Goal: Task Accomplishment & Management: Complete application form

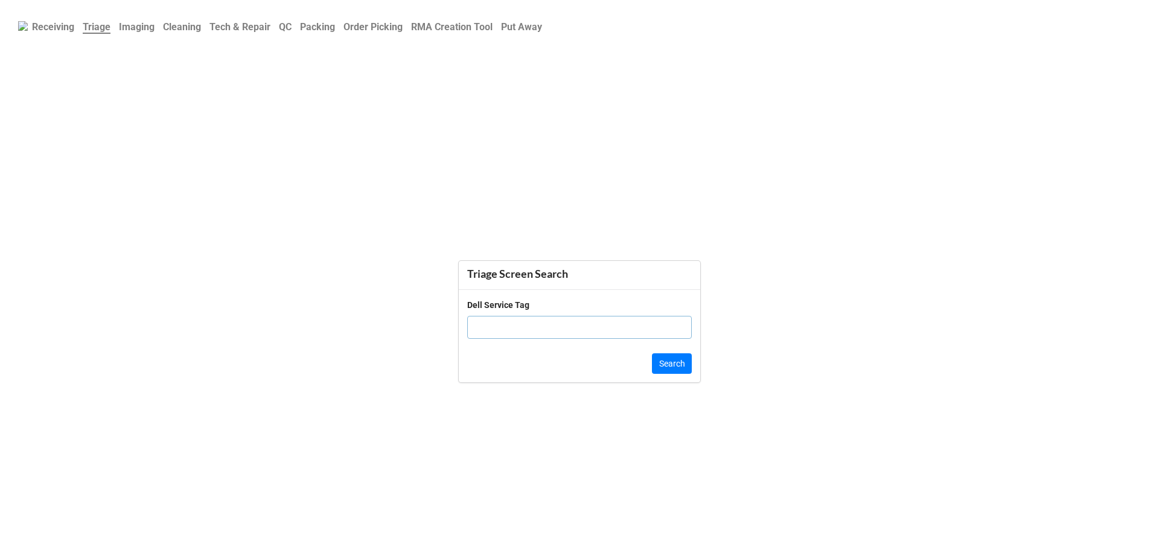
click at [371, 30] on b "Order Picking" at bounding box center [373, 26] width 59 height 11
click at [526, 319] on input "text" at bounding box center [579, 312] width 225 height 23
click button "Search" at bounding box center [672, 349] width 40 height 21
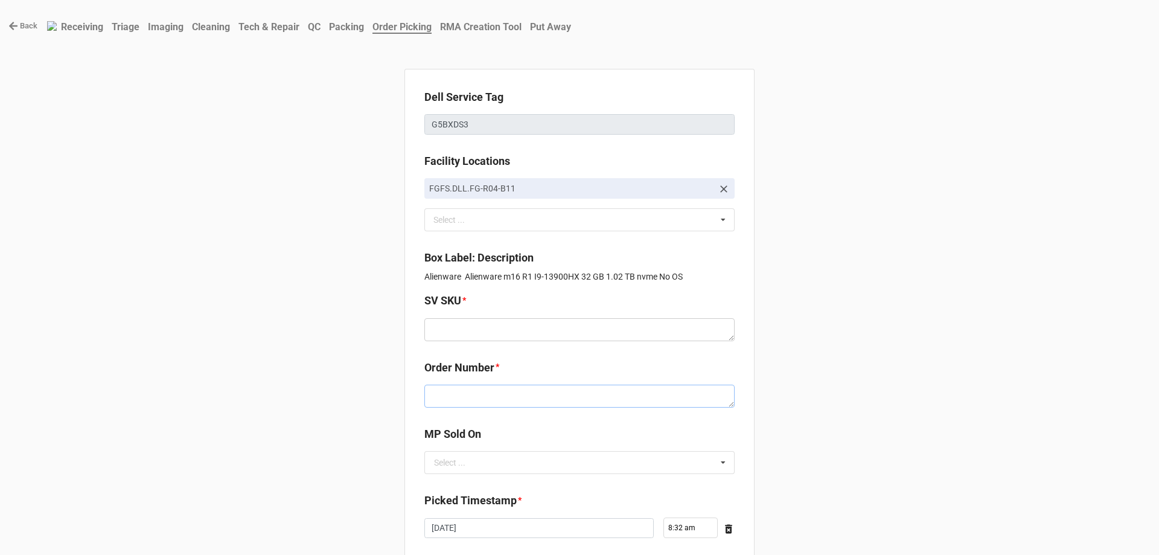
click at [459, 391] on textarea at bounding box center [579, 396] width 310 height 23
paste textarea "5034015"
type textarea "x"
type textarea "5034015"
click at [485, 337] on textarea at bounding box center [579, 329] width 310 height 23
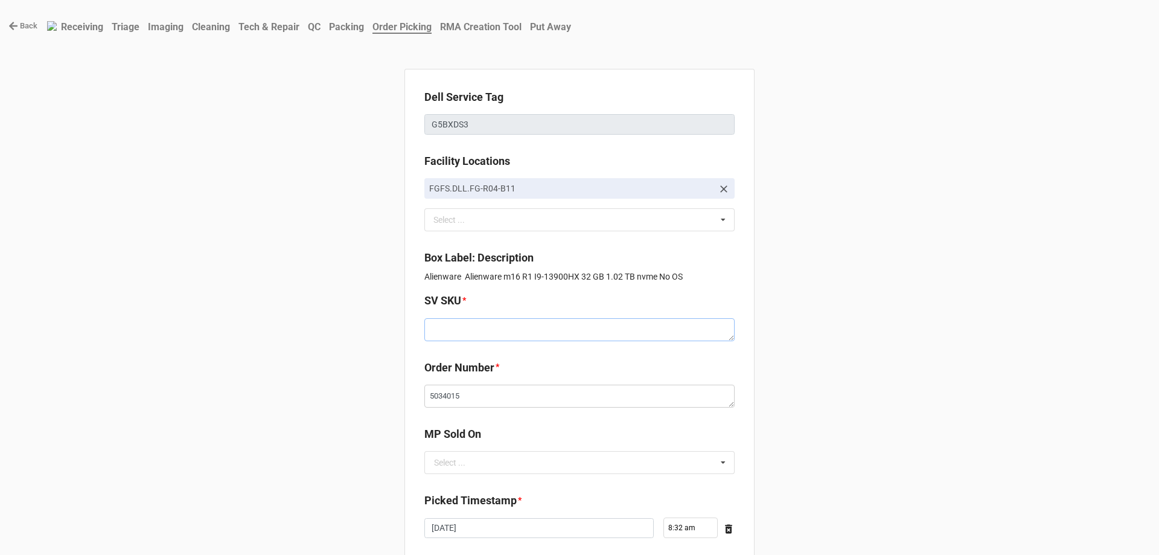
paste textarea "E.M16R1.NOOS.1390HX.1TBS1TBS32G.G407Q.XP1.GY.AxxW"
type textarea "x"
type textarea "E.M16R1.NOOS.1390HX.1TBS1TBS32G.G407Q.XP1.GY.AxxW"
click at [469, 465] on input "text" at bounding box center [580, 463] width 309 height 22
click at [465, 476] on div "D2C" at bounding box center [579, 484] width 309 height 22
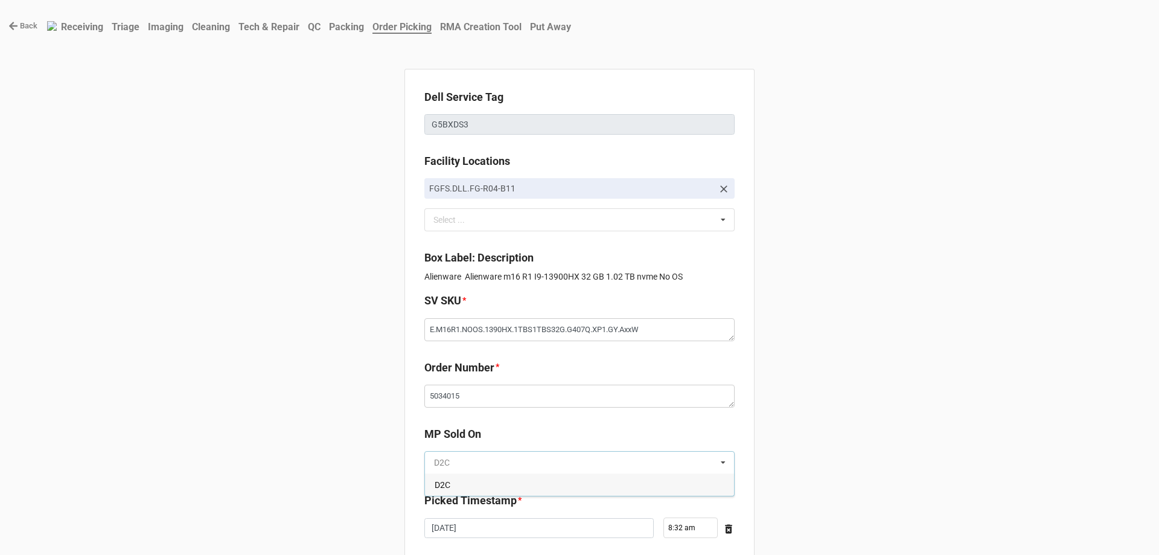
type textarea "x"
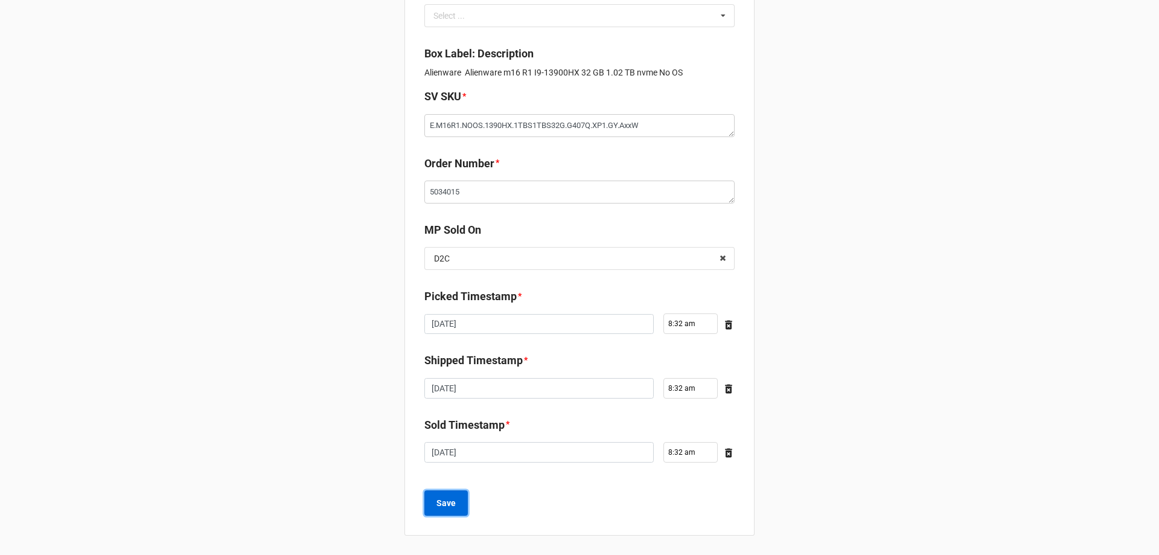
click at [458, 507] on button "Save" at bounding box center [445, 502] width 43 height 25
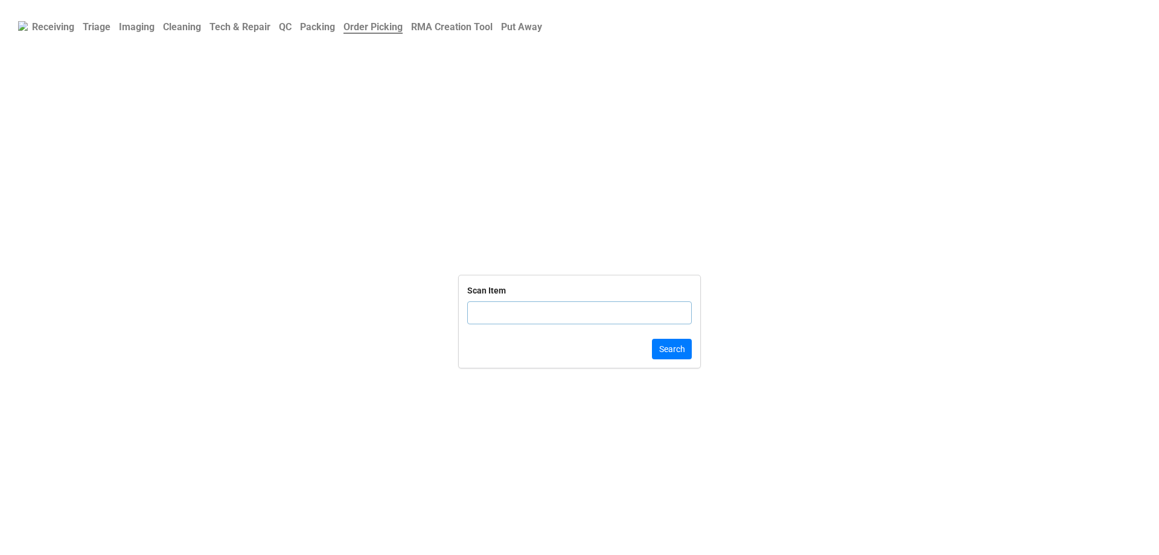
click at [484, 314] on input "text" at bounding box center [579, 312] width 225 height 23
type input "D381063"
click button "Search" at bounding box center [672, 349] width 40 height 21
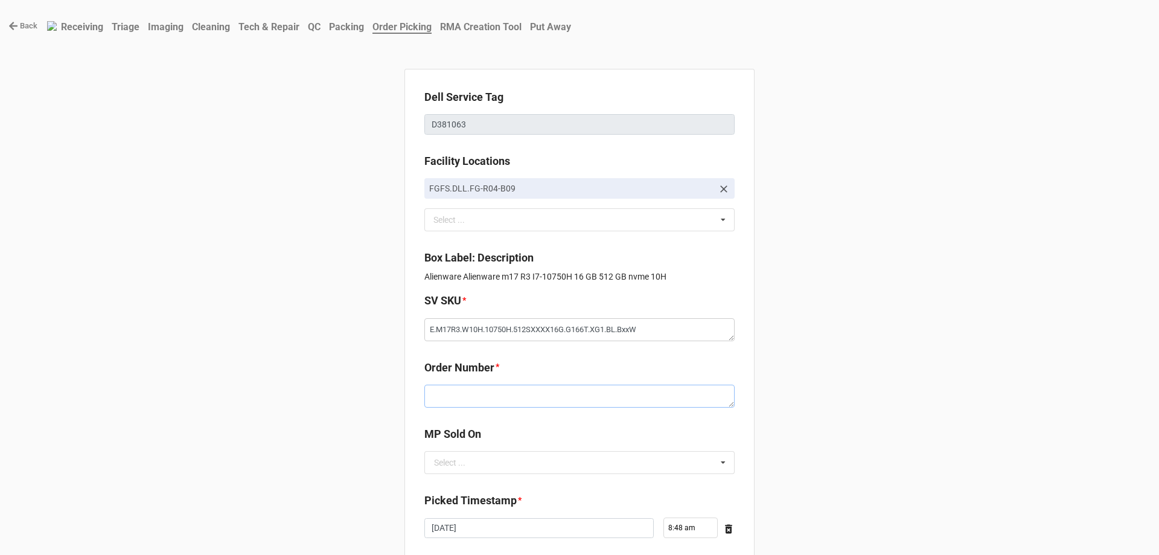
click at [496, 402] on textarea at bounding box center [579, 396] width 310 height 23
paste textarea "5034011"
type textarea "x"
type textarea "5034011"
click at [488, 467] on input "text" at bounding box center [580, 463] width 309 height 22
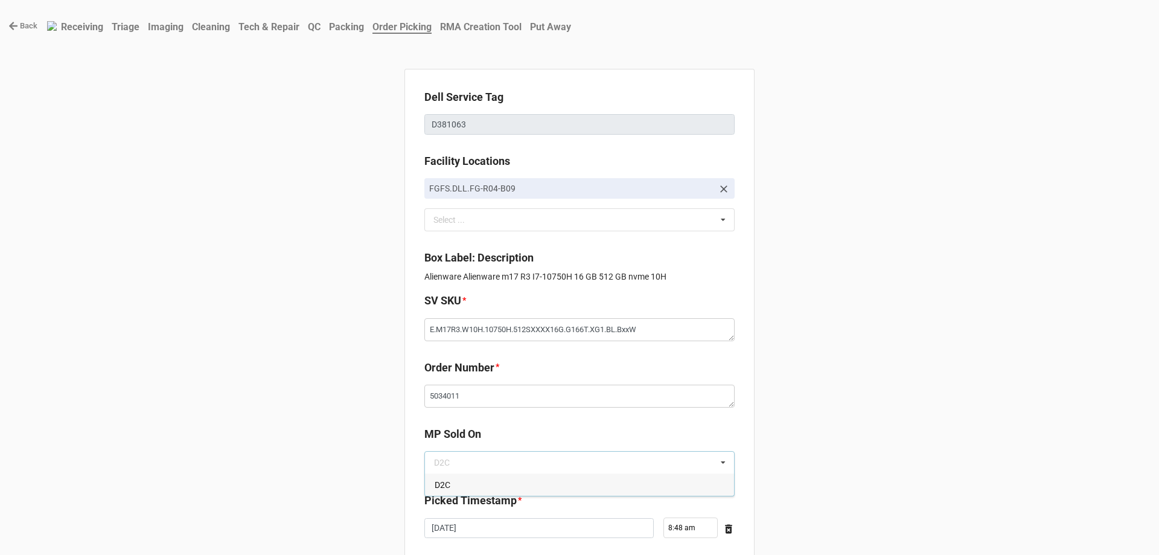
click at [484, 479] on div "D2C" at bounding box center [579, 484] width 309 height 22
type textarea "x"
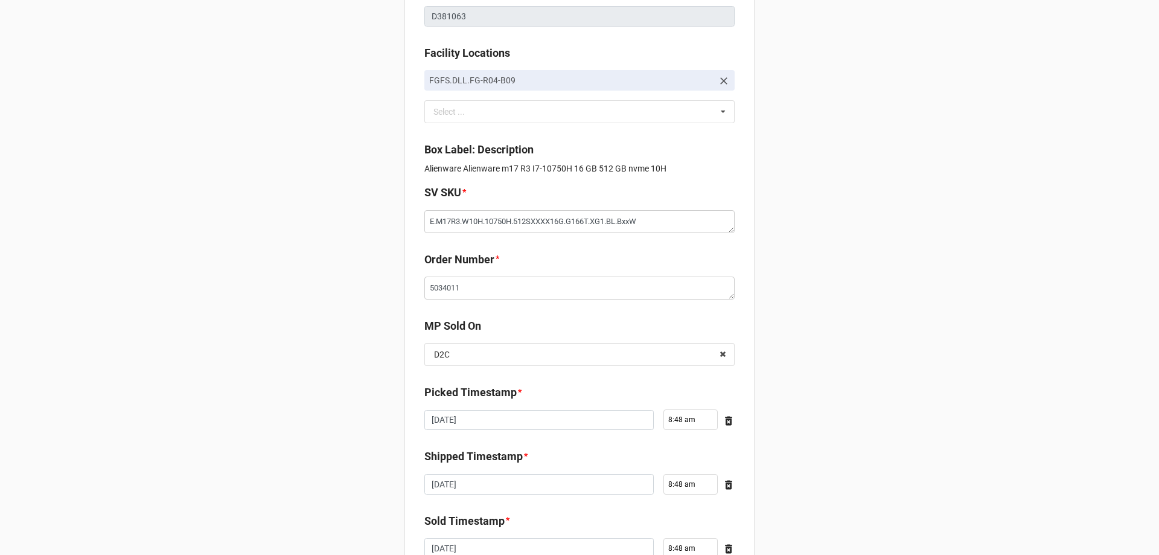
scroll to position [204, 0]
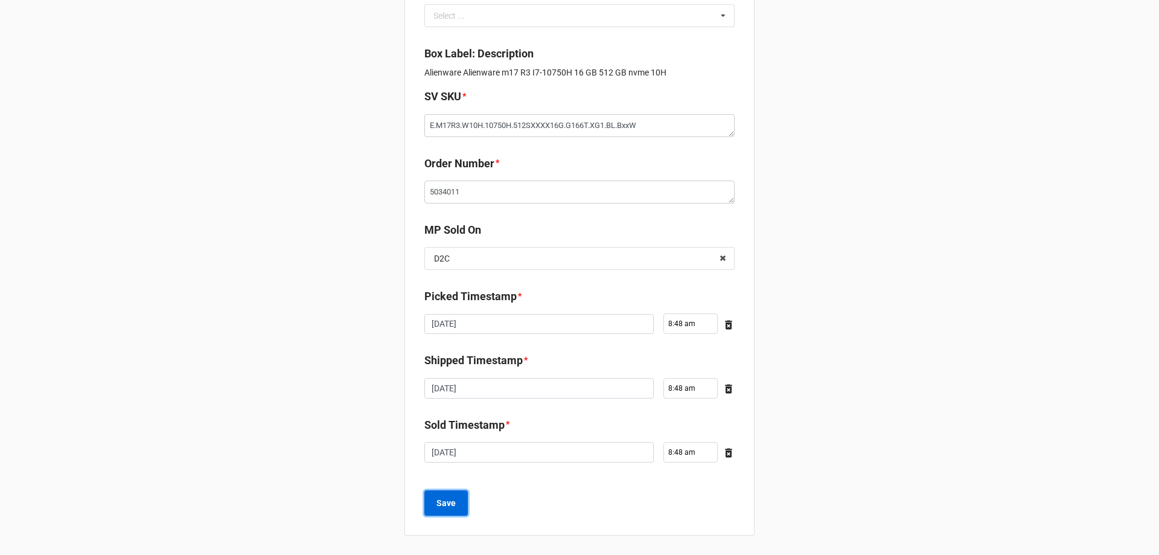
click at [451, 499] on b "Save" at bounding box center [445, 503] width 19 height 13
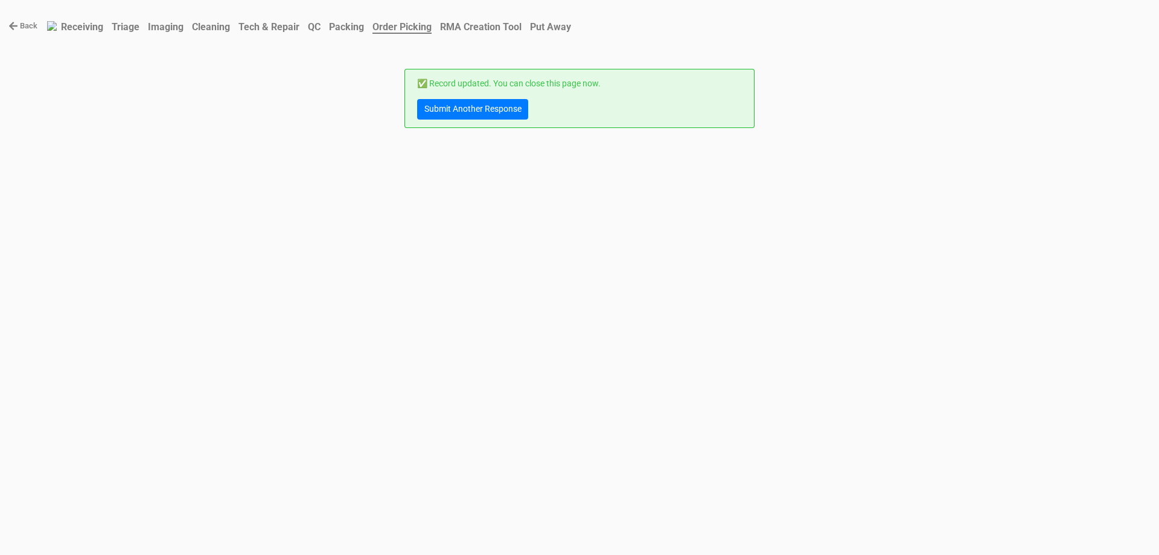
scroll to position [0, 0]
